Goal: Task Accomplishment & Management: Manage account settings

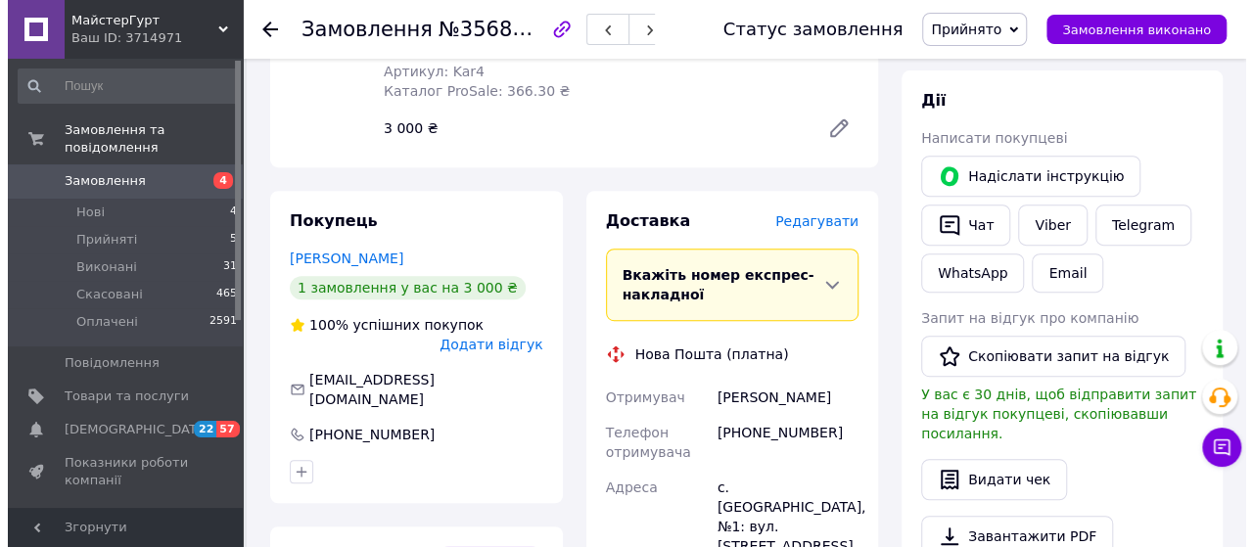
scroll to position [444, 0]
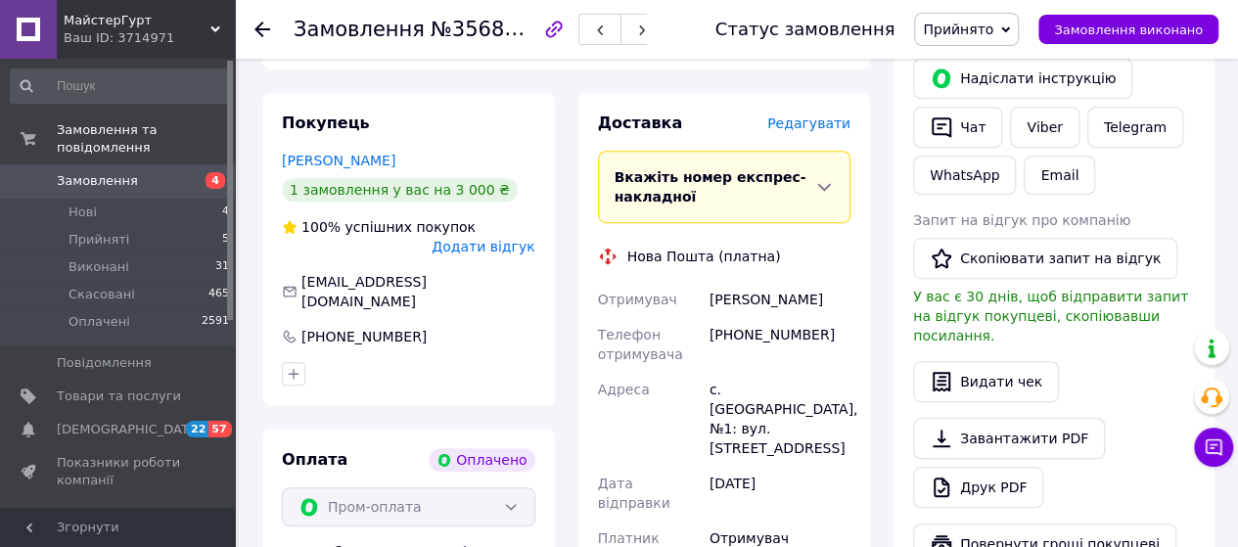
click at [814, 115] on span "Редагувати" at bounding box center [808, 123] width 83 height 16
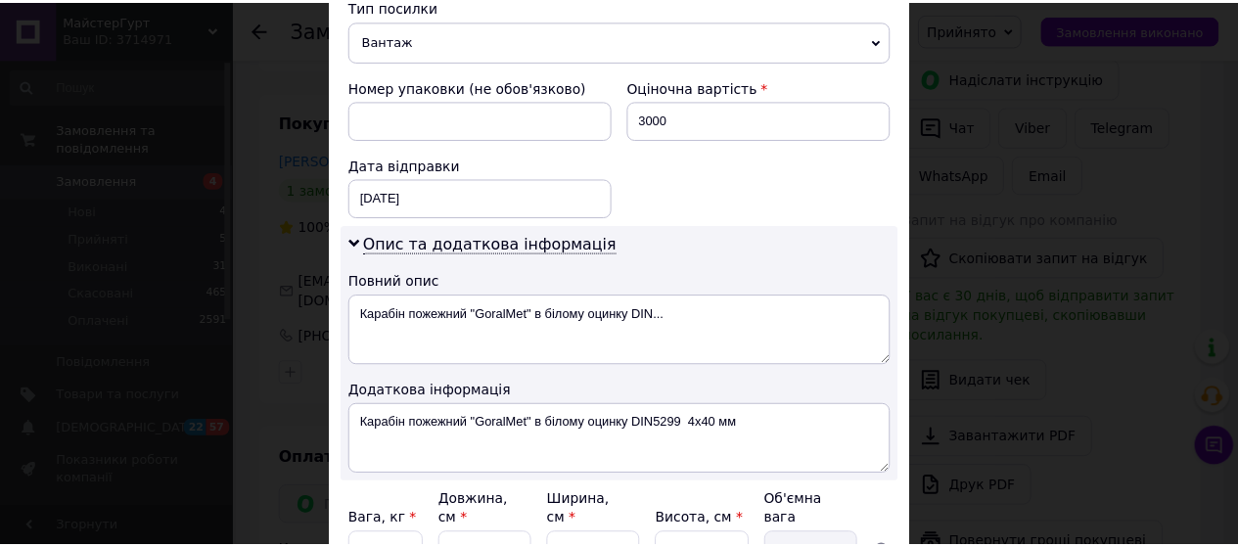
scroll to position [961, 0]
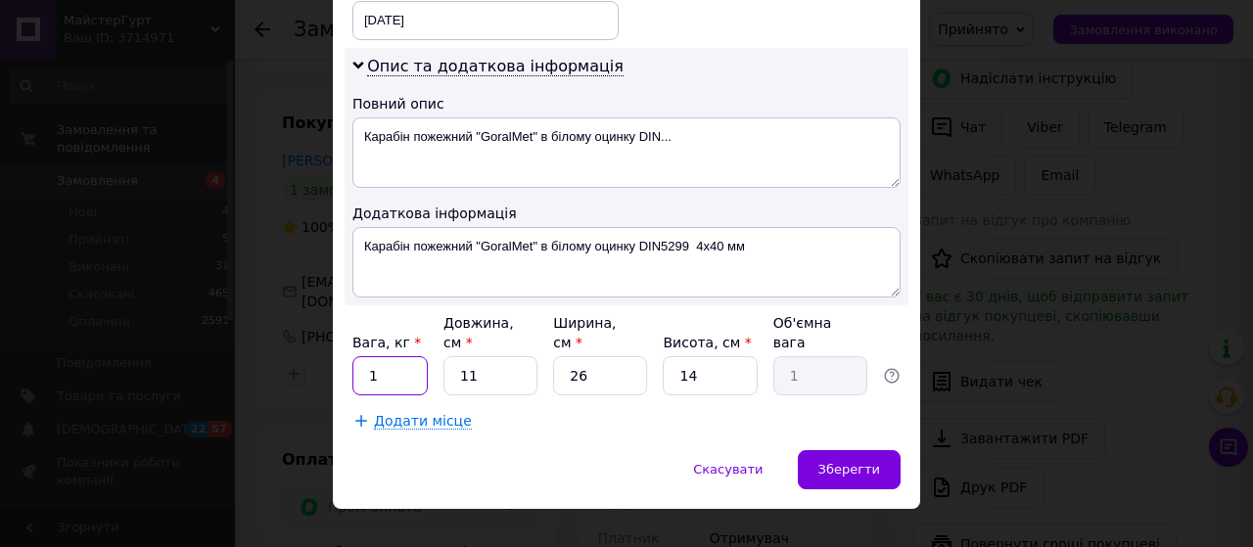
click at [401, 356] on input "1" at bounding box center [389, 375] width 75 height 39
type input "2.4"
click at [482, 356] on input "11" at bounding box center [490, 375] width 94 height 39
type input "1"
type input "0.1"
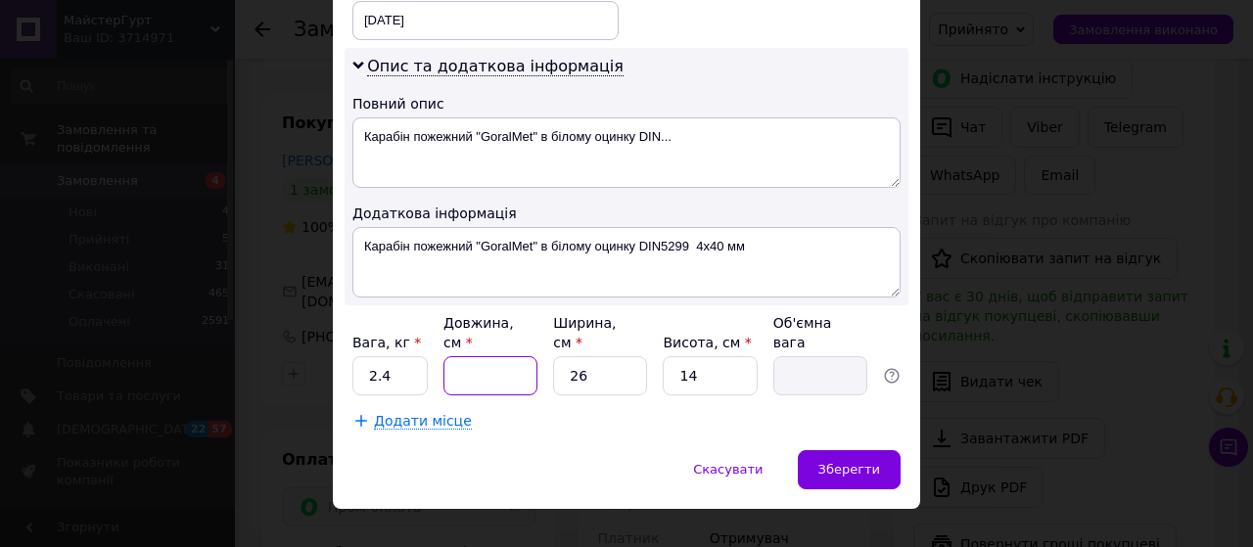
type input "1"
type input "0.1"
type input "15"
type input "1.37"
type input "15"
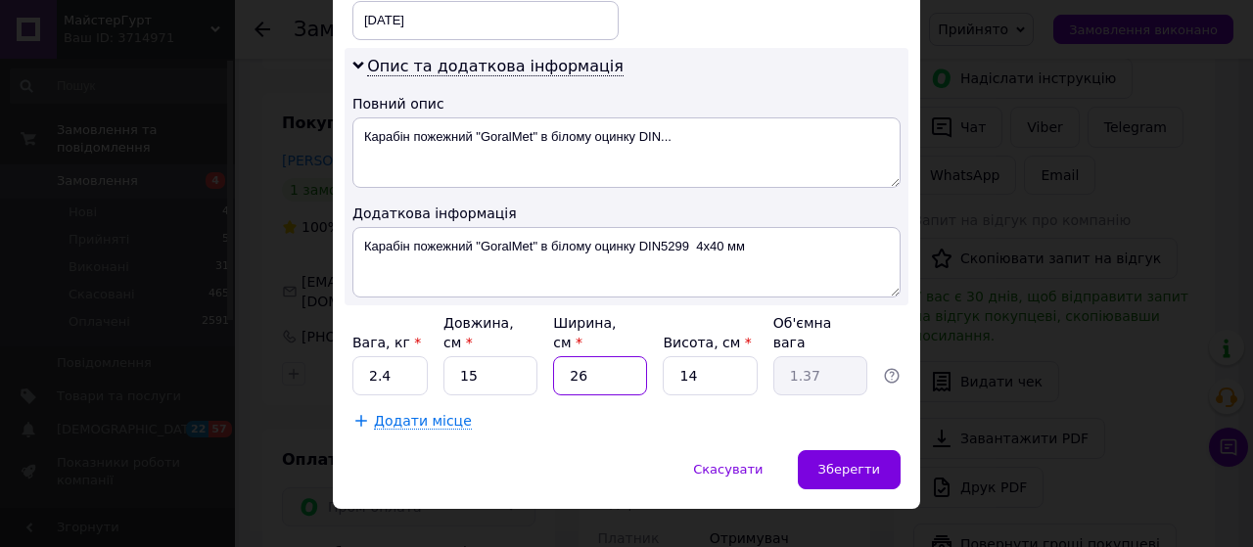
click at [601, 356] on input "26" at bounding box center [600, 375] width 94 height 39
type input "2"
type input "0.11"
type input "1"
type input "0.1"
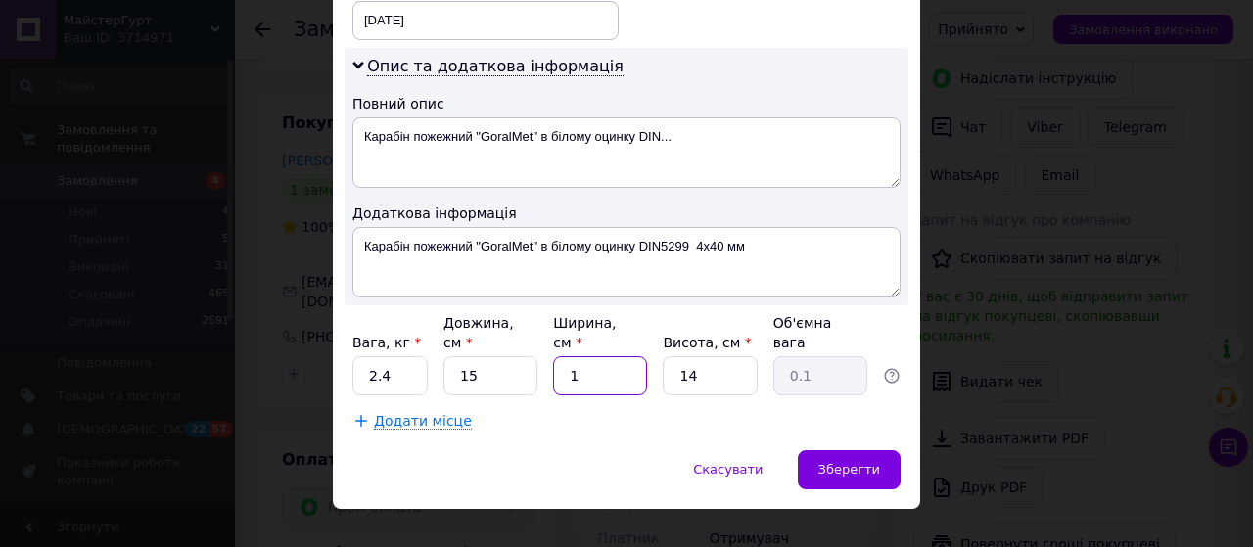
type input "13"
type input "0.68"
type input "13"
click at [725, 356] on input "14" at bounding box center [710, 375] width 94 height 39
type input "1"
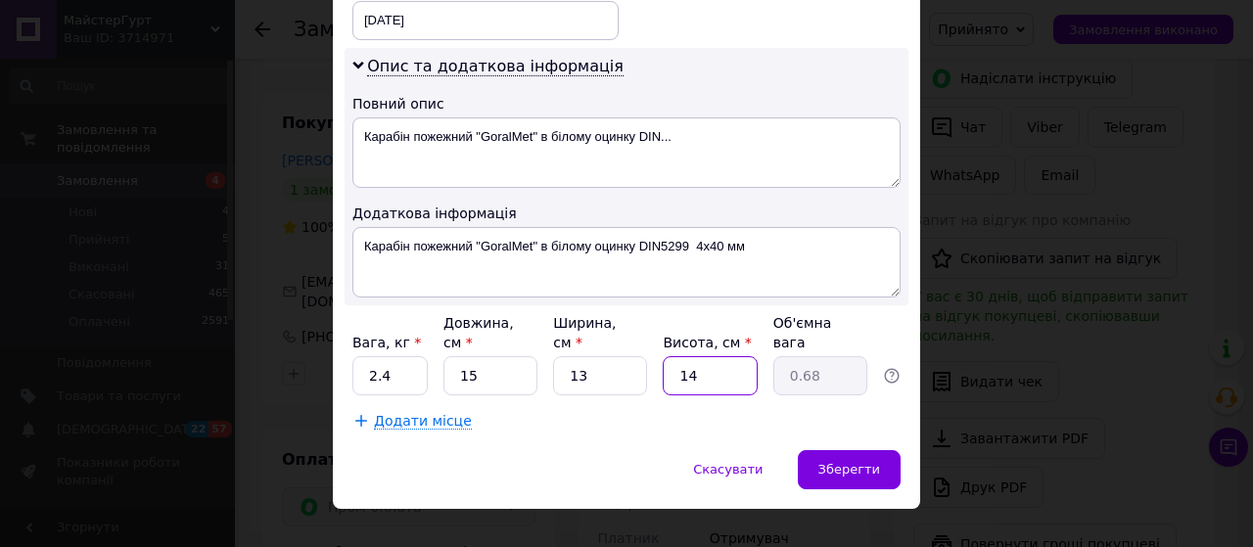
type input "0.1"
type input "13"
type input "0.63"
type input "13"
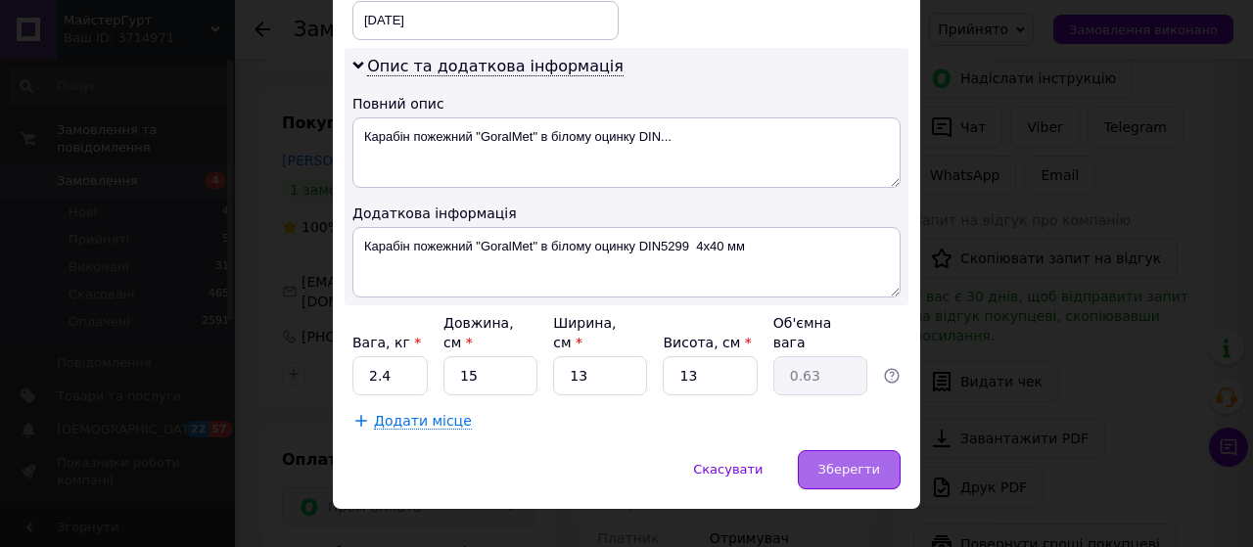
click at [851, 462] on span "Зберегти" at bounding box center [849, 469] width 62 height 15
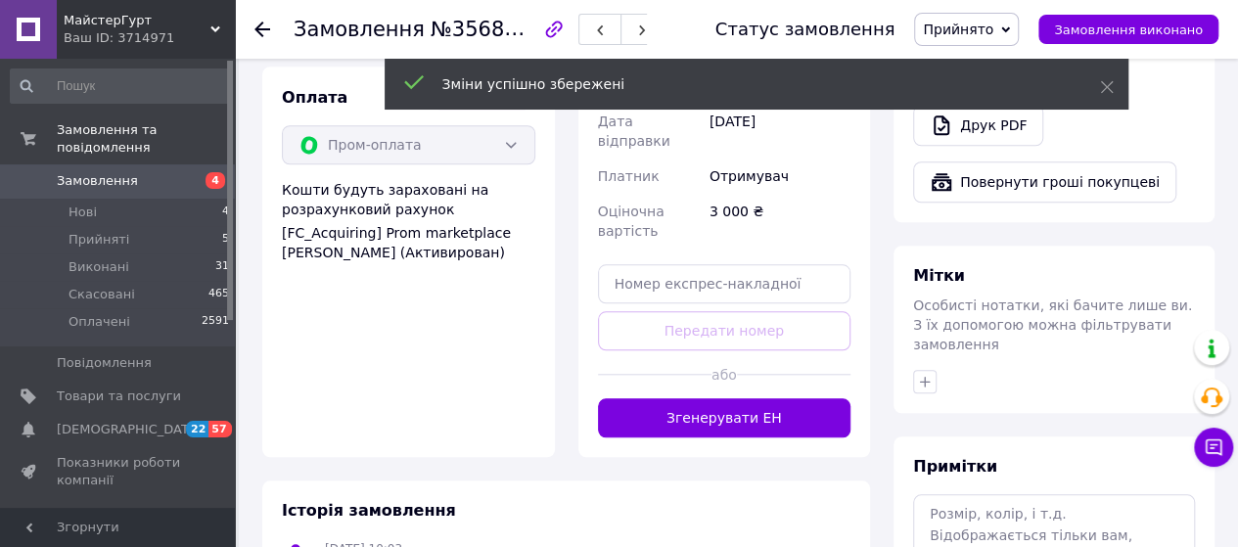
scroll to position [934, 0]
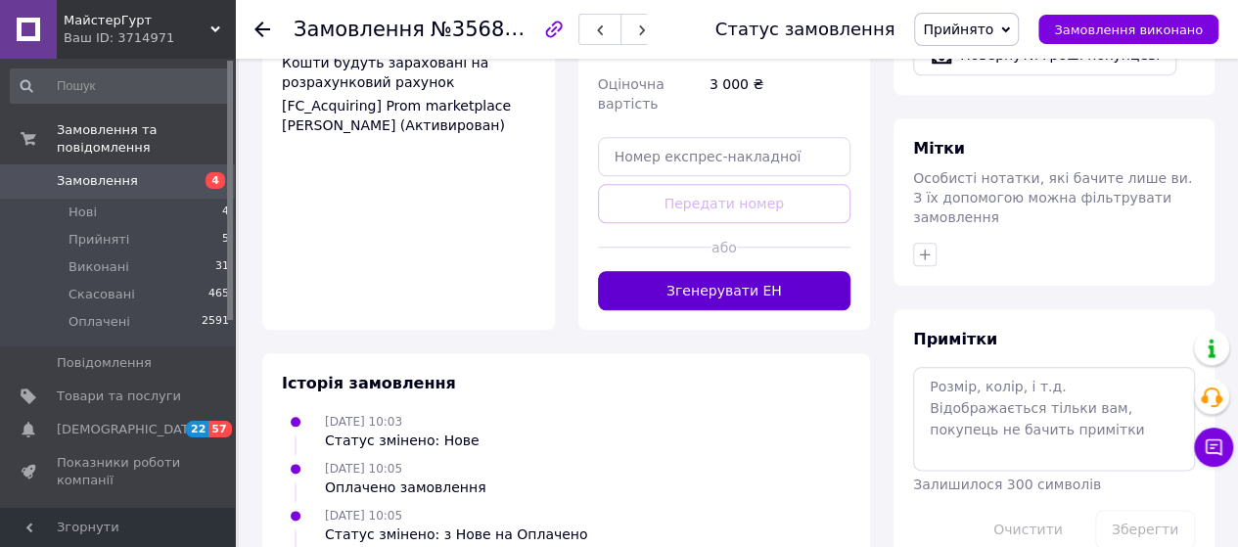
click at [715, 271] on button "Згенерувати ЕН" at bounding box center [724, 290] width 253 height 39
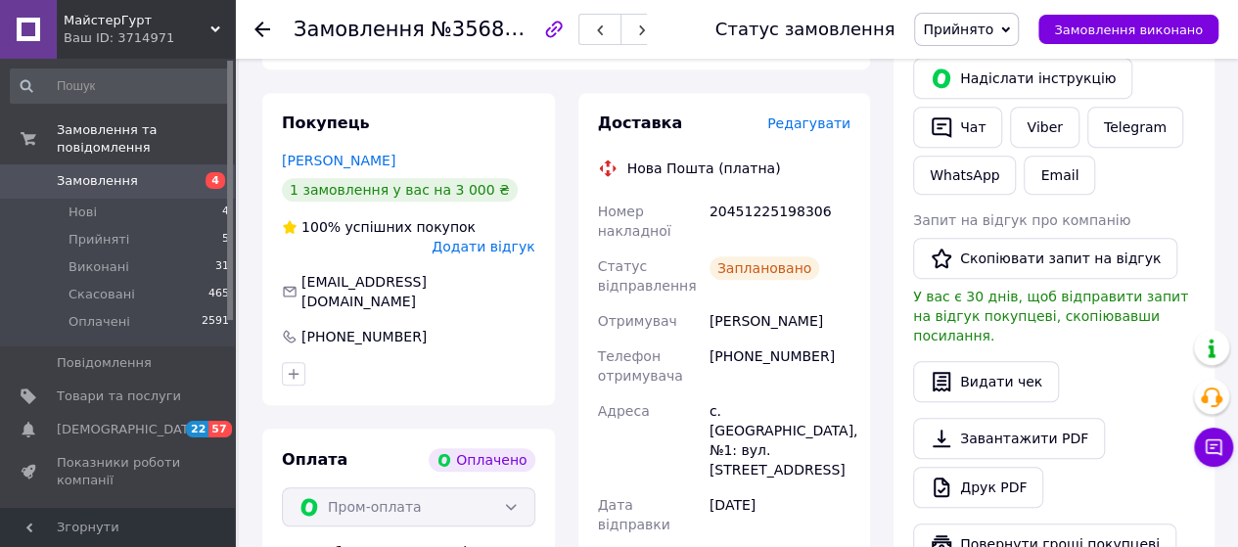
scroll to position [0, 0]
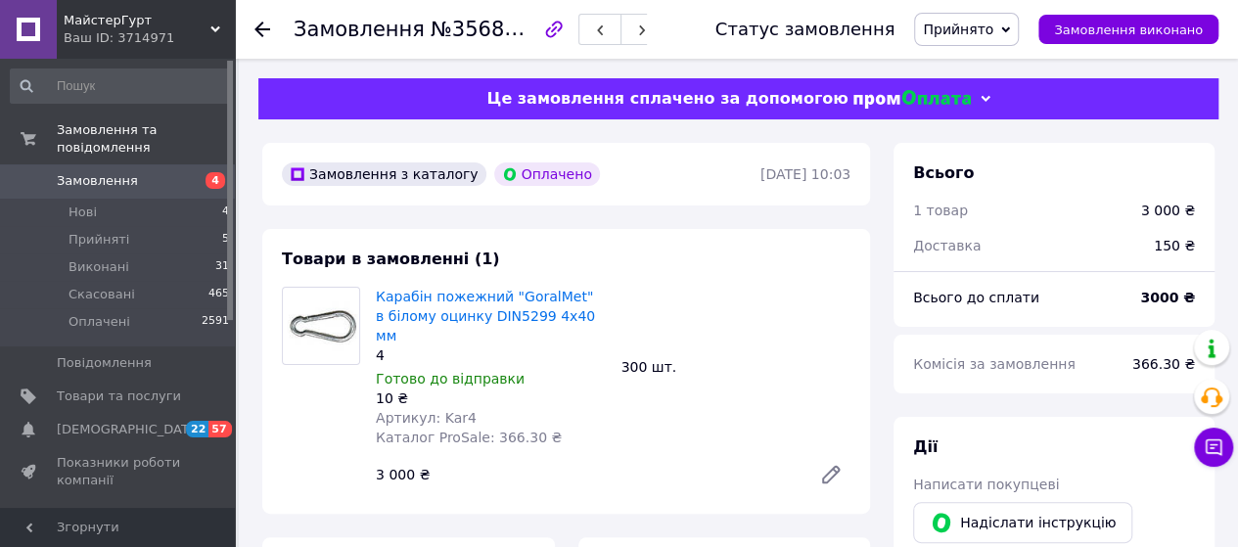
click at [258, 30] on icon at bounding box center [262, 30] width 16 height 16
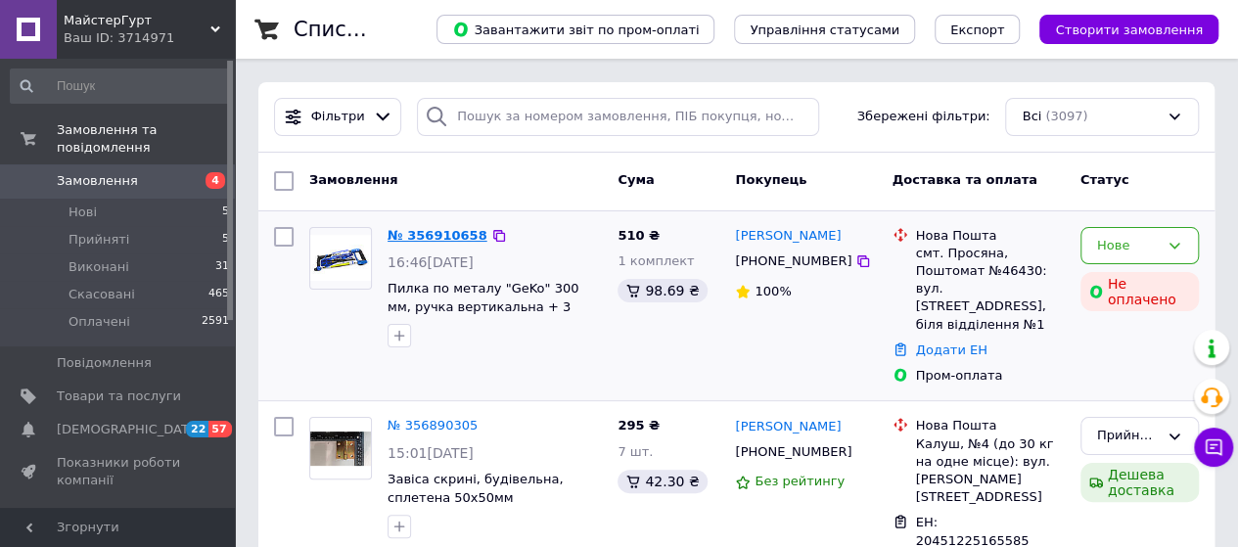
click at [457, 236] on link "№ 356910658" at bounding box center [438, 235] width 100 height 15
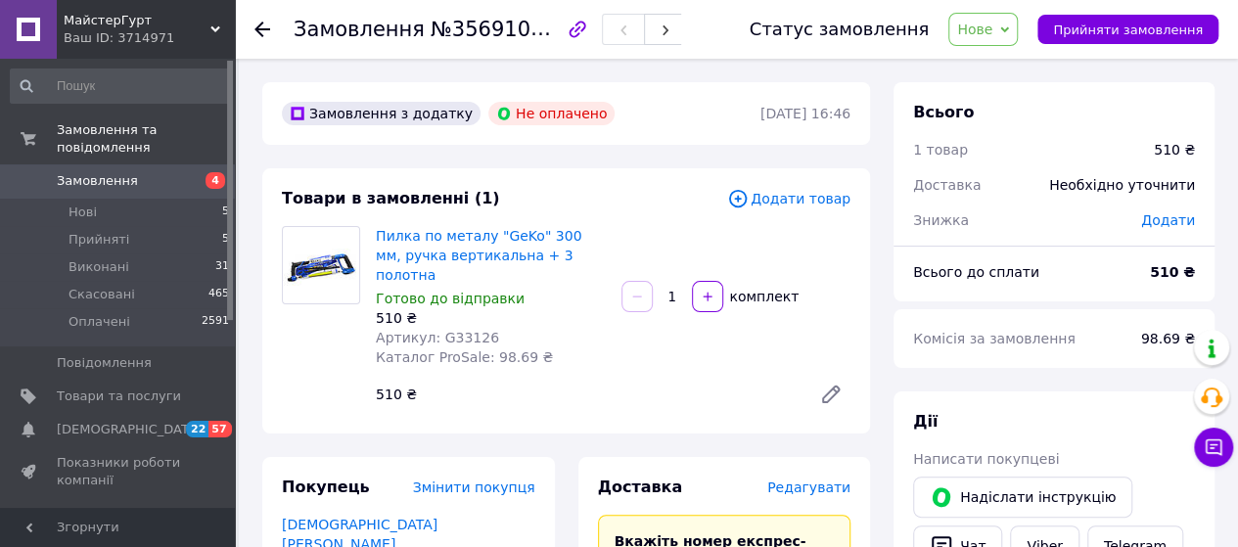
click at [264, 26] on icon at bounding box center [262, 30] width 16 height 16
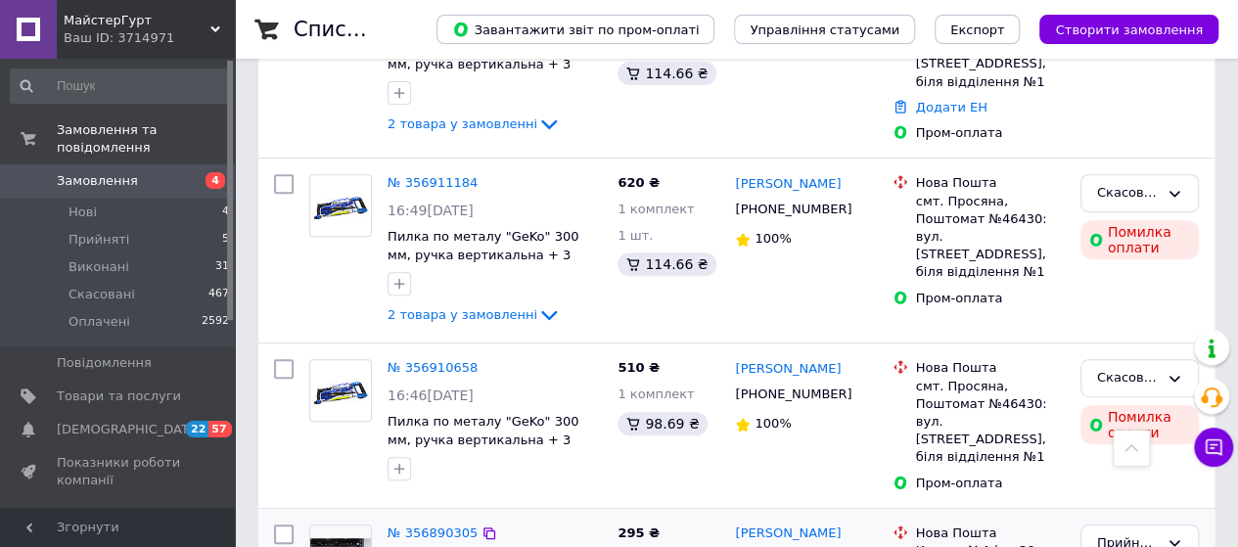
scroll to position [196, 0]
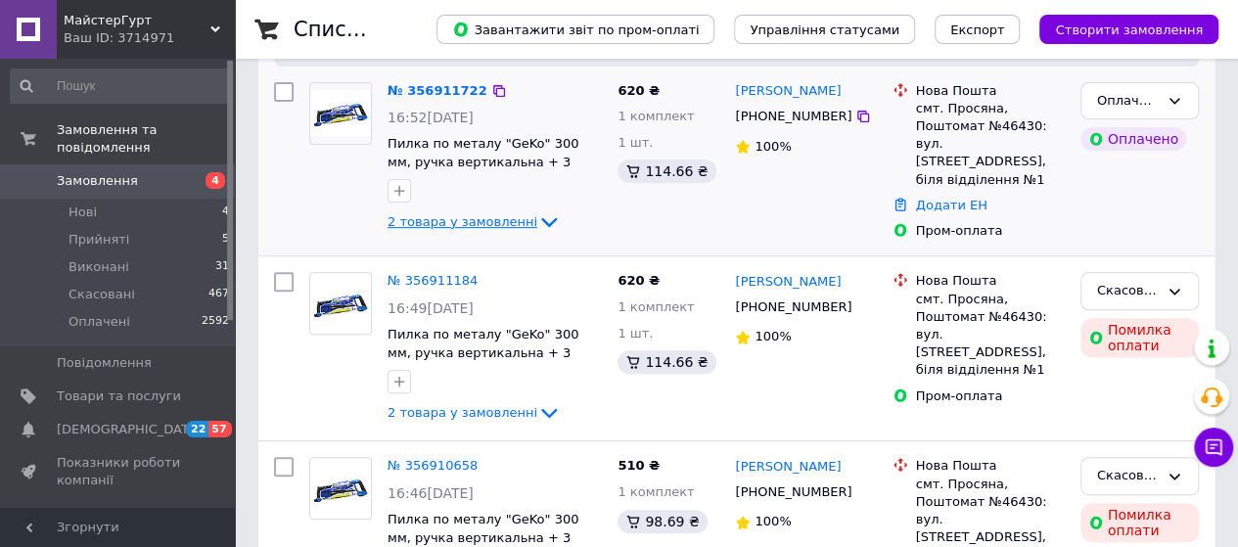
click at [469, 222] on span "2 товара у замовленні" at bounding box center [463, 221] width 150 height 15
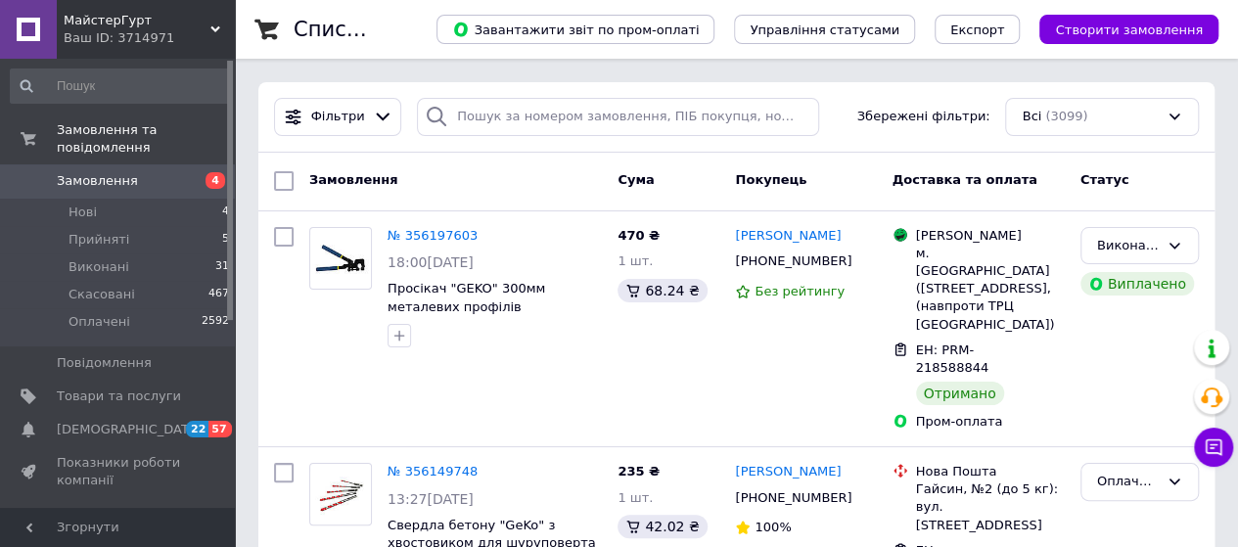
click at [94, 172] on span "Замовлення" at bounding box center [97, 181] width 81 height 18
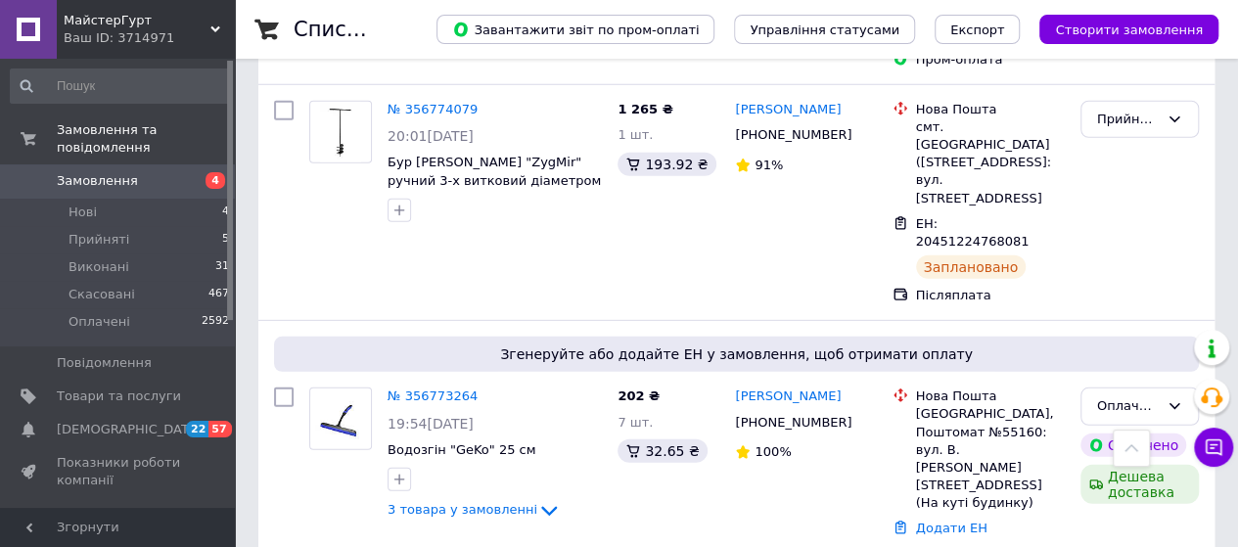
scroll to position [2740, 0]
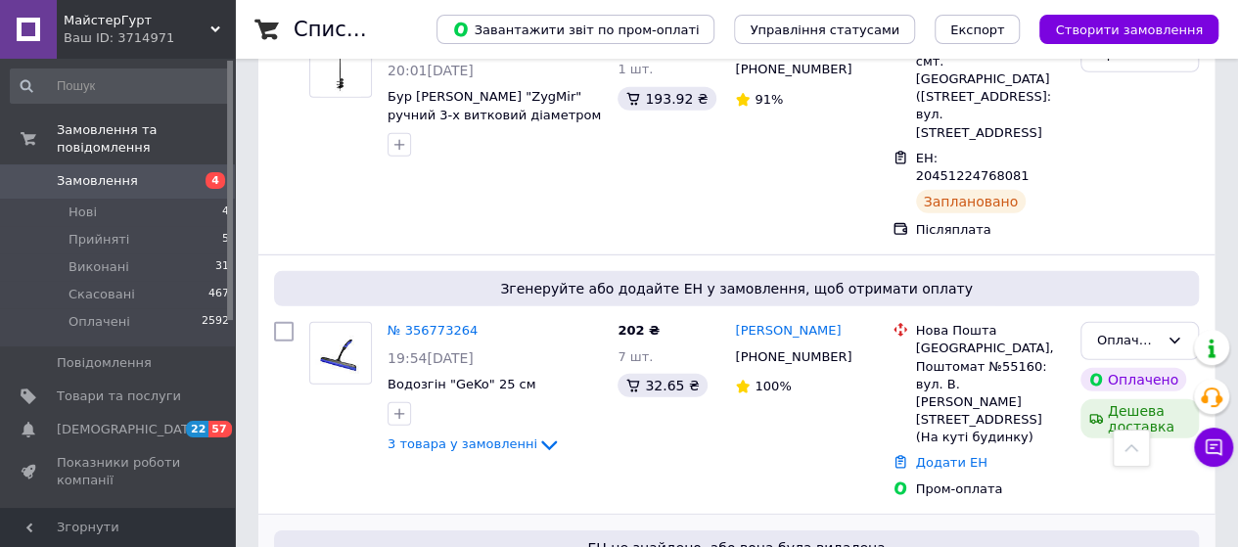
scroll to position [2838, 0]
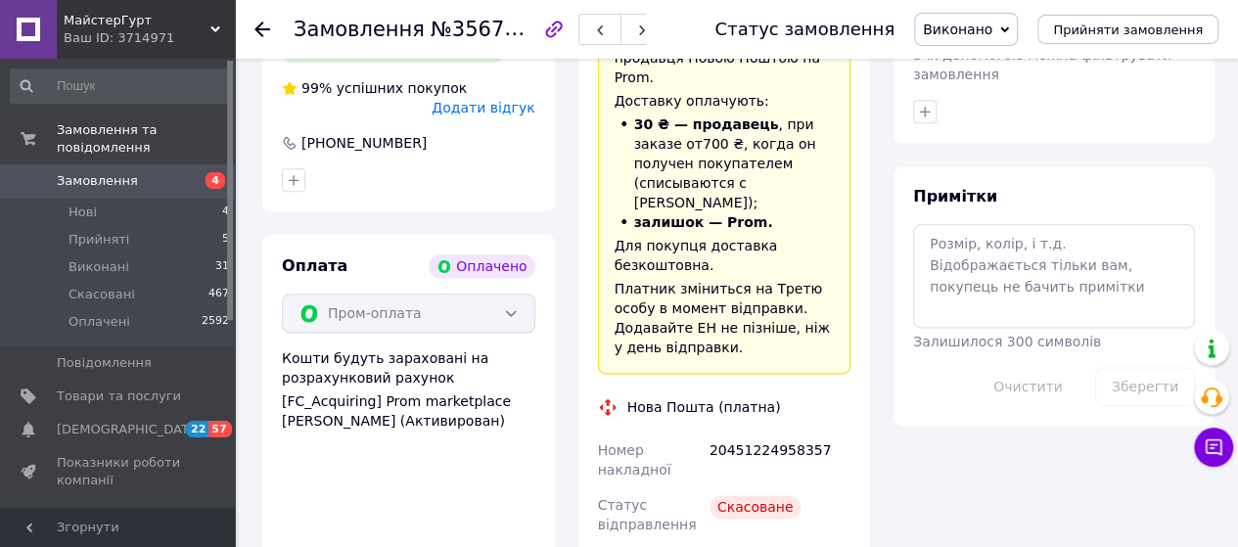
scroll to position [1174, 0]
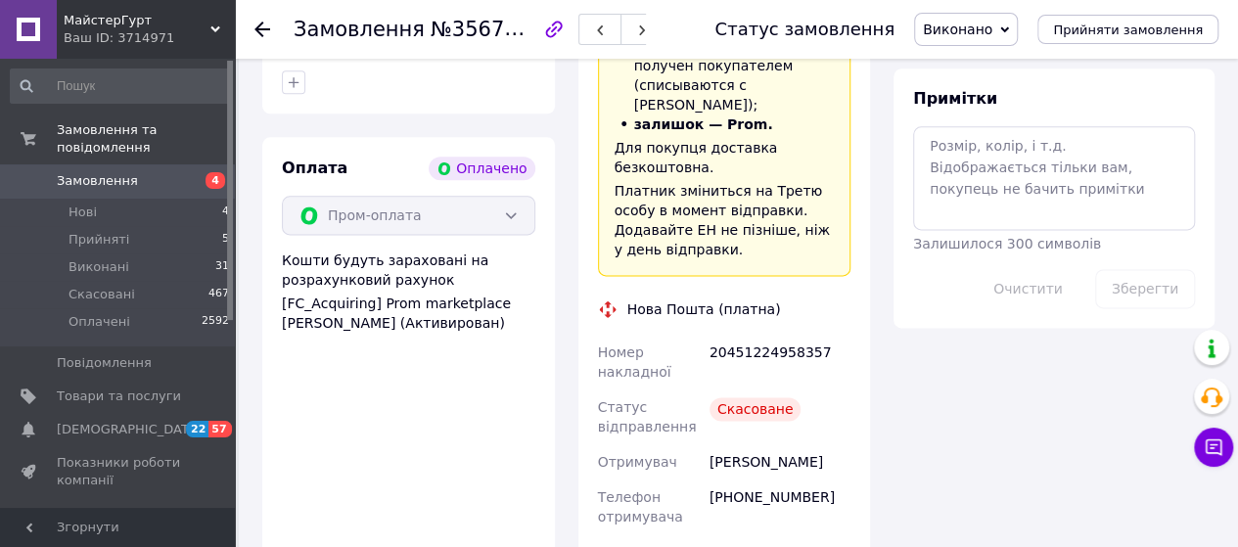
click at [777, 335] on div "20451224958357" at bounding box center [780, 362] width 149 height 55
click at [742, 397] on div "Скасоване" at bounding box center [756, 408] width 92 height 23
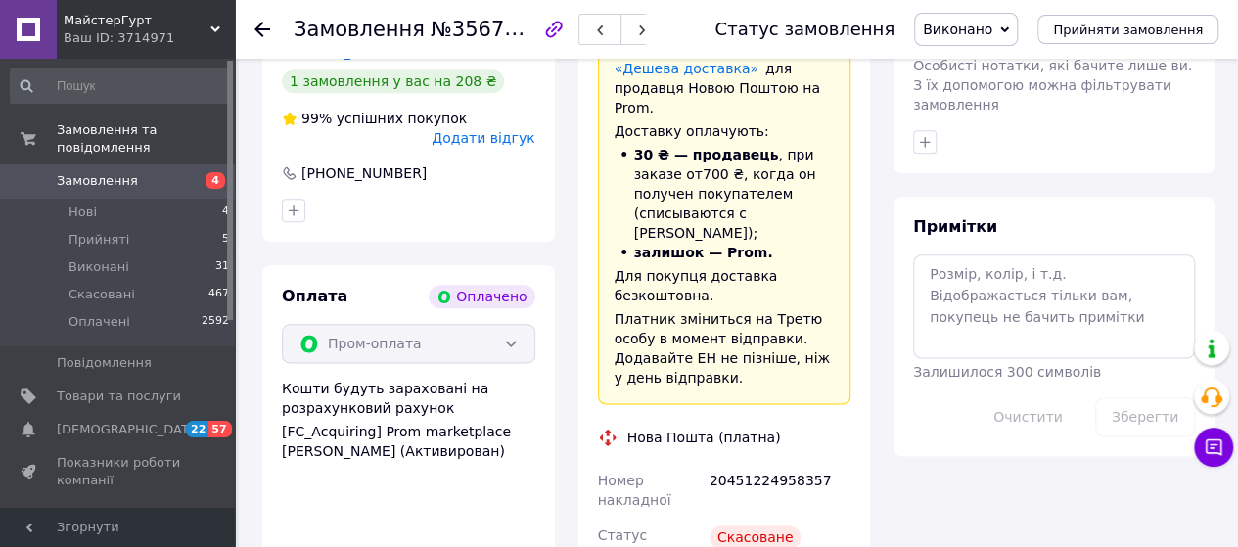
scroll to position [1077, 0]
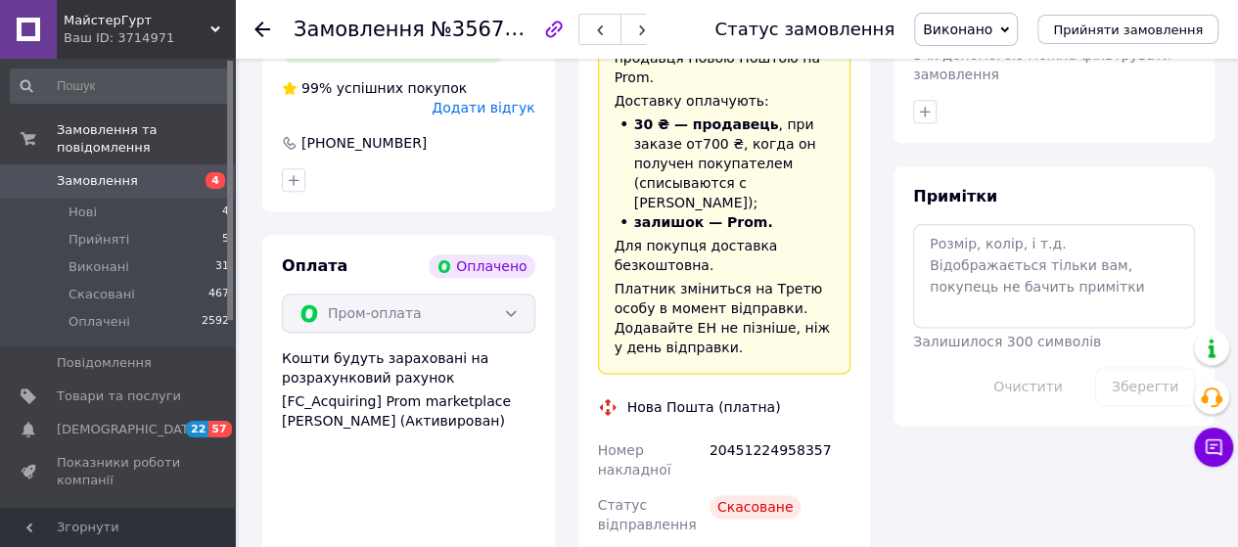
click at [750, 495] on div "Скасоване" at bounding box center [756, 506] width 92 height 23
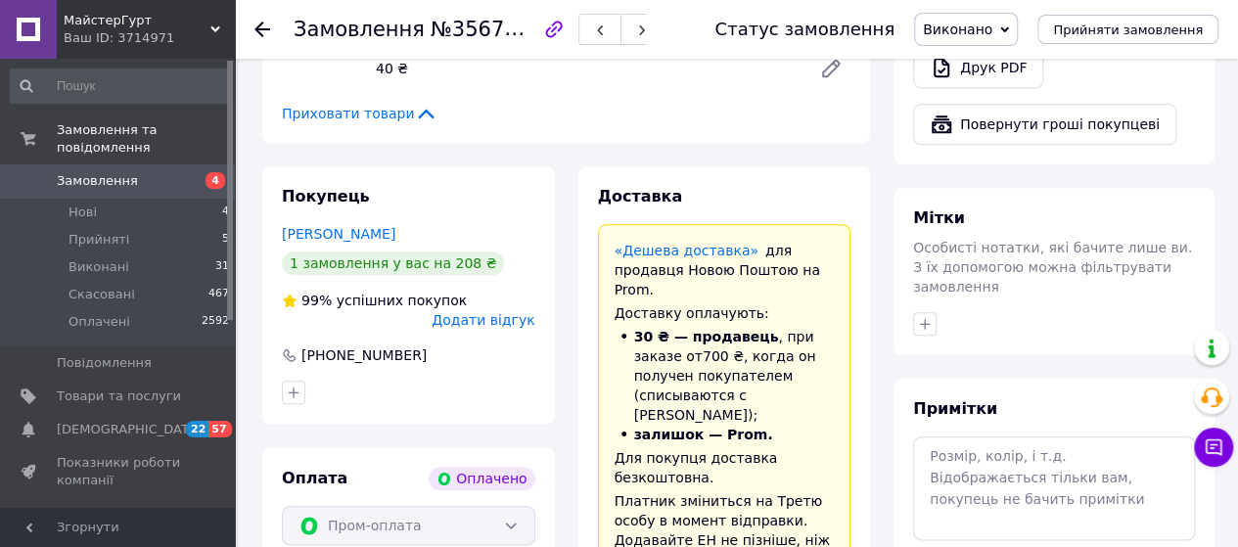
scroll to position [881, 0]
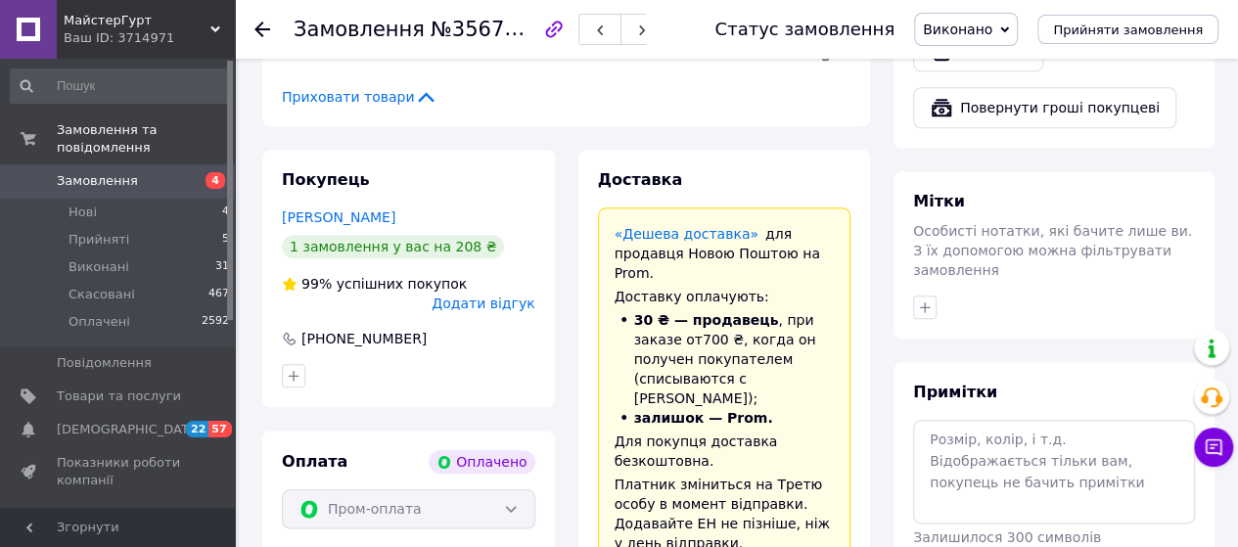
click at [261, 25] on icon at bounding box center [262, 30] width 16 height 16
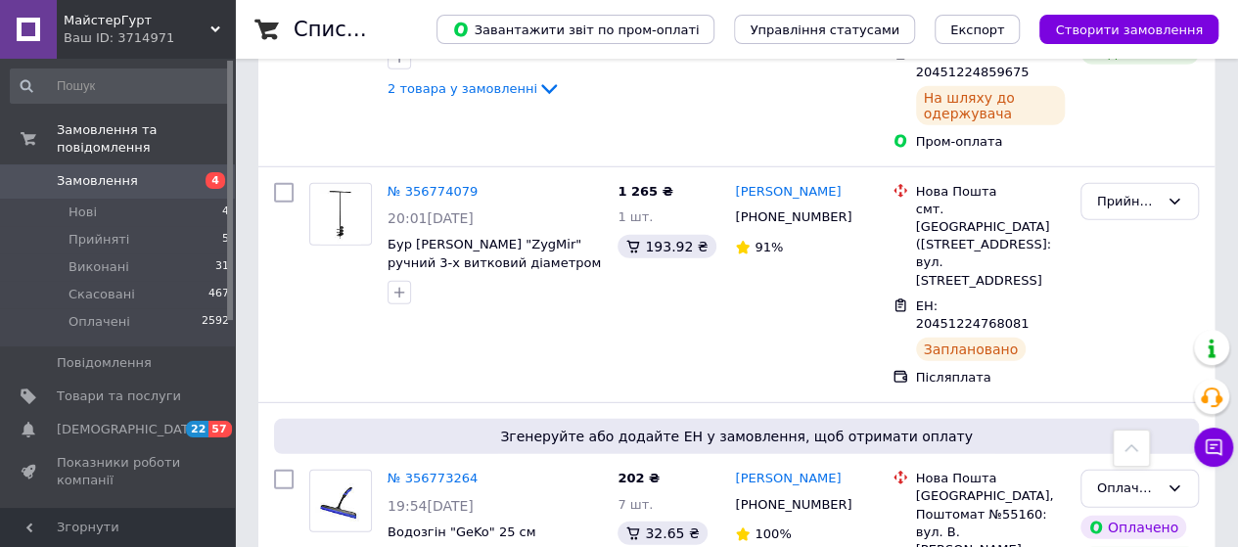
scroll to position [2740, 0]
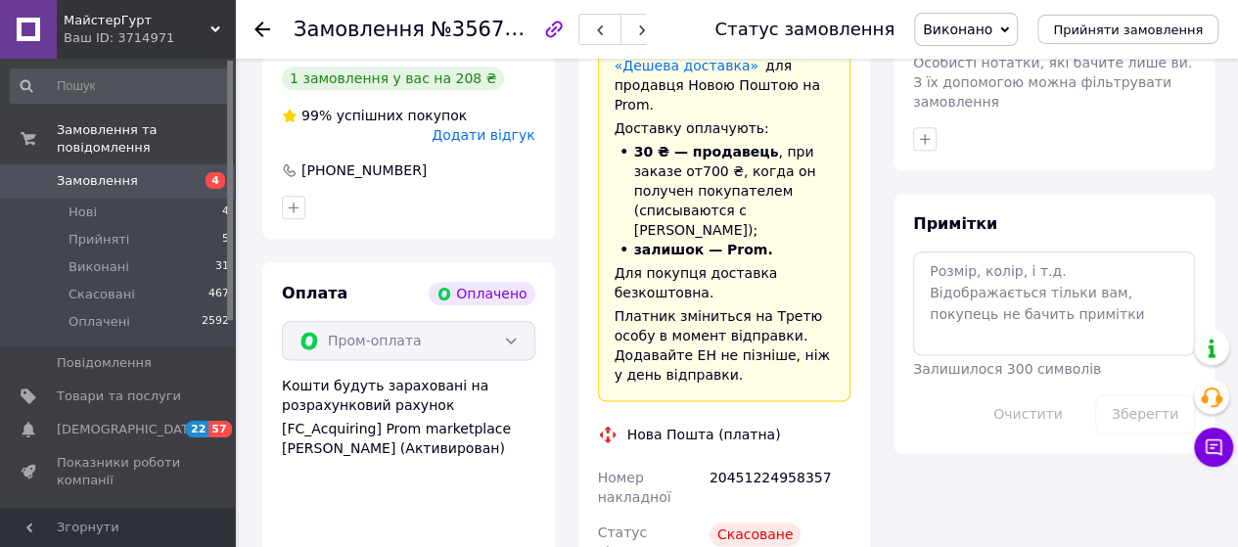
scroll to position [979, 0]
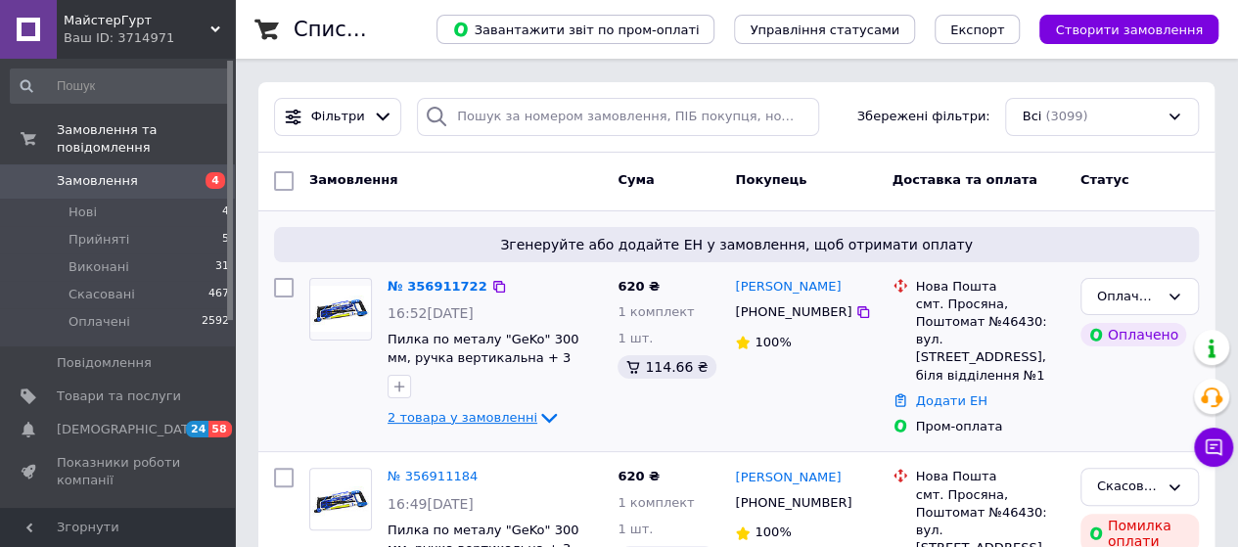
click at [459, 418] on span "2 товара у замовленні" at bounding box center [463, 417] width 150 height 15
